Goal: Task Accomplishment & Management: Use online tool/utility

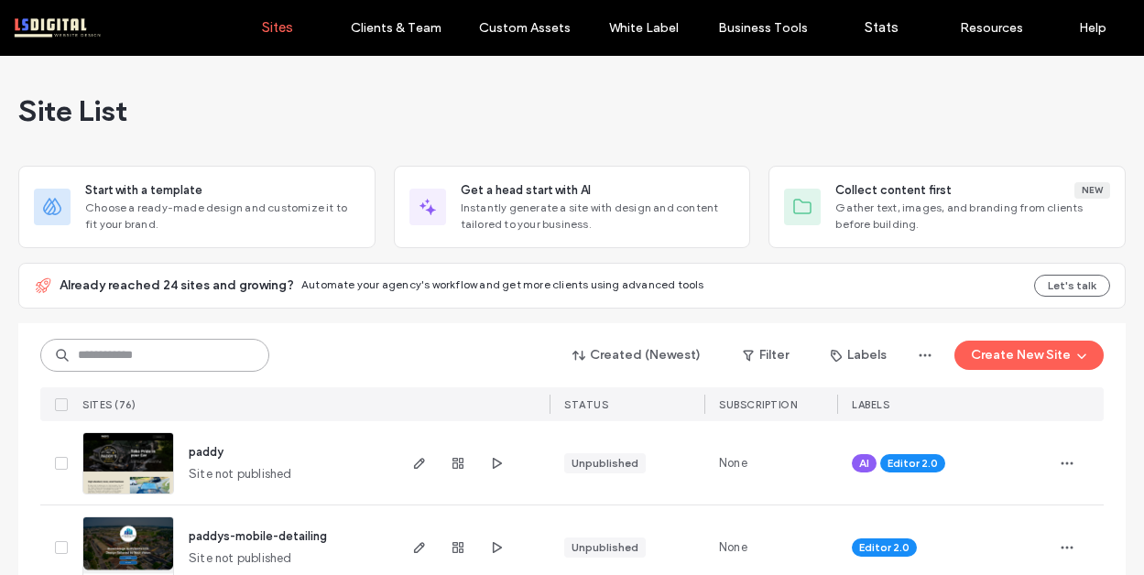
click at [118, 361] on input at bounding box center [154, 355] width 229 height 33
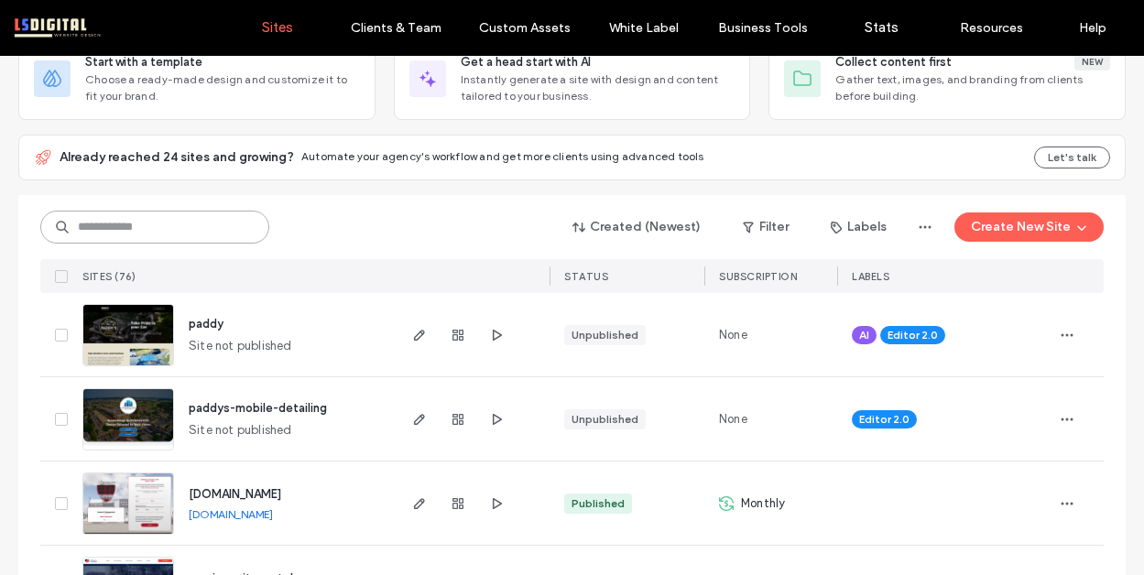
scroll to position [125, 0]
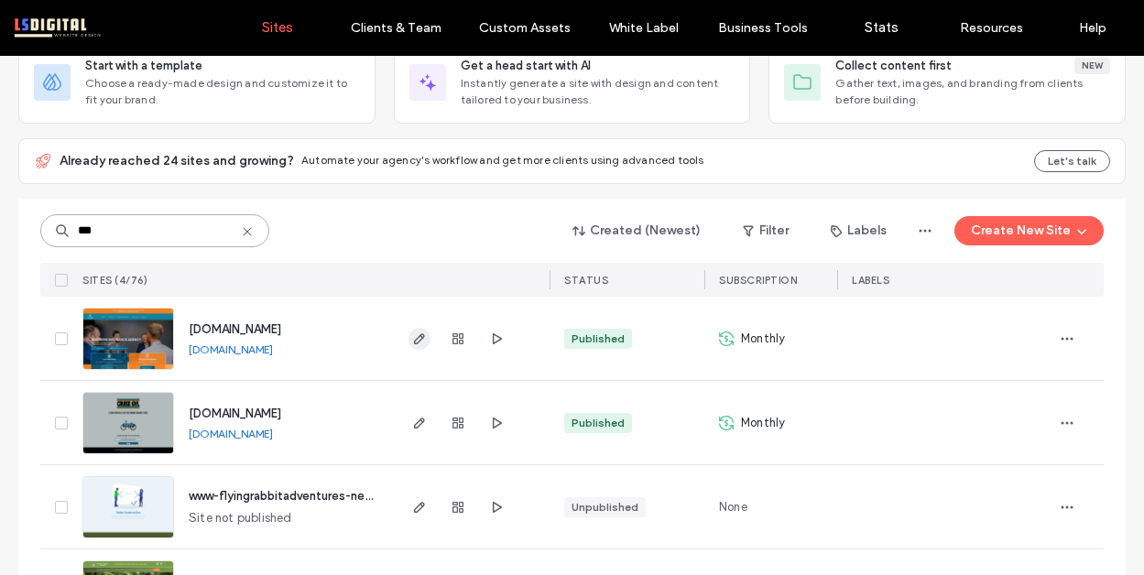
type input "***"
click at [417, 332] on icon "button" at bounding box center [419, 339] width 15 height 15
